Goal: Task Accomplishment & Management: Manage account settings

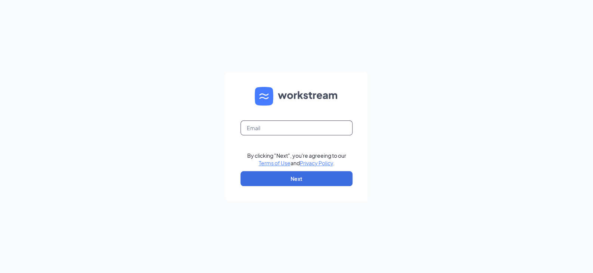
click at [284, 128] on input "text" at bounding box center [296, 128] width 112 height 15
type input "[EMAIL_ADDRESS][DOMAIN_NAME]"
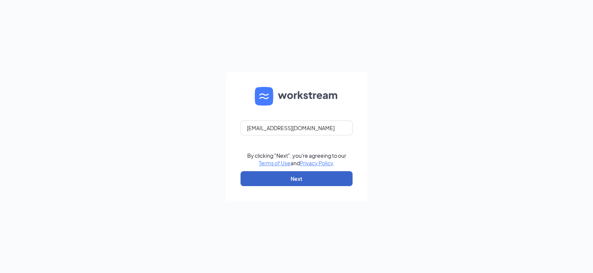
click at [307, 184] on button "Next" at bounding box center [296, 178] width 112 height 15
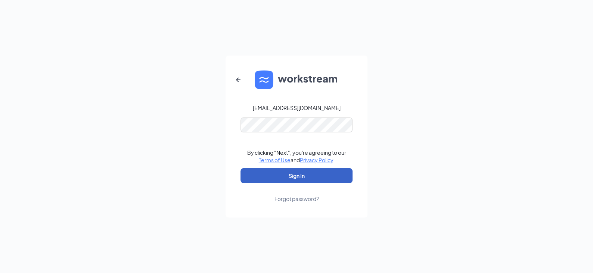
click at [330, 171] on button "Sign In" at bounding box center [296, 175] width 112 height 15
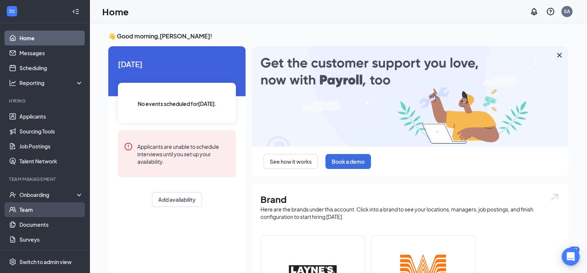
click at [24, 215] on link "Team" at bounding box center [51, 209] width 64 height 15
